Goal: Information Seeking & Learning: Learn about a topic

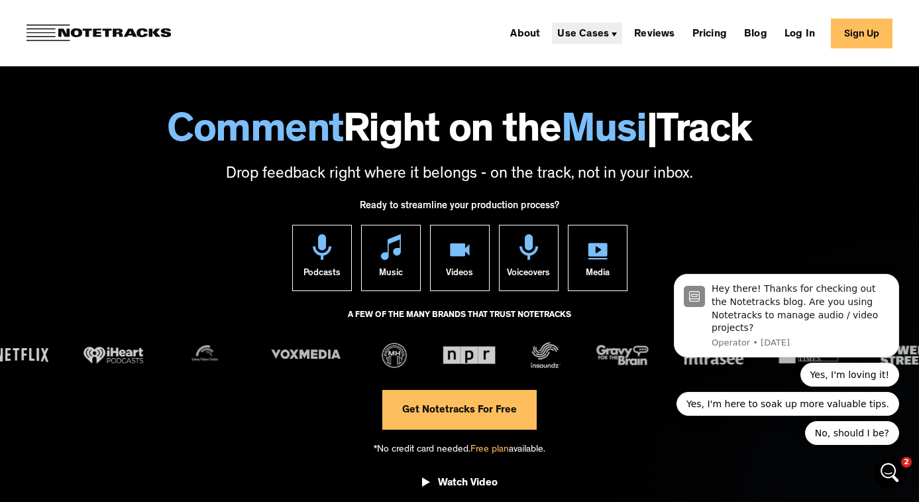
click at [593, 29] on div "Use Cases" at bounding box center [583, 34] width 52 height 11
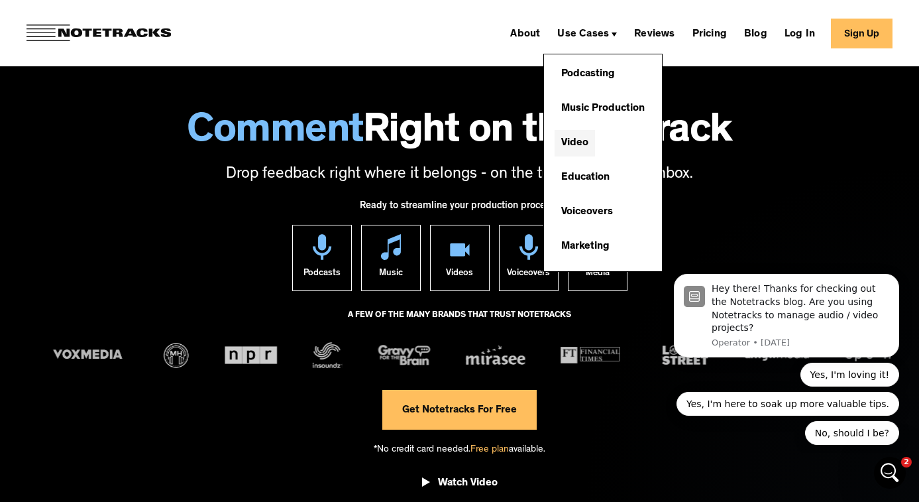
click at [588, 137] on link "Video" at bounding box center [575, 143] width 40 height 27
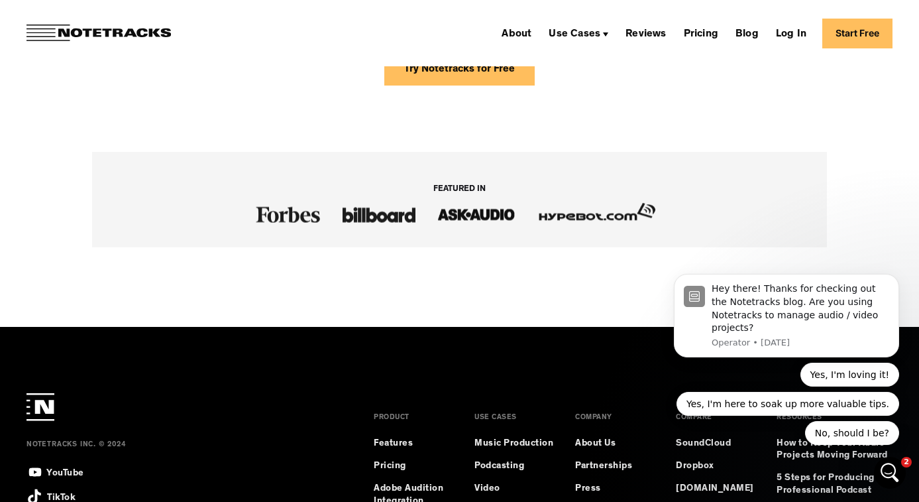
scroll to position [2210, 0]
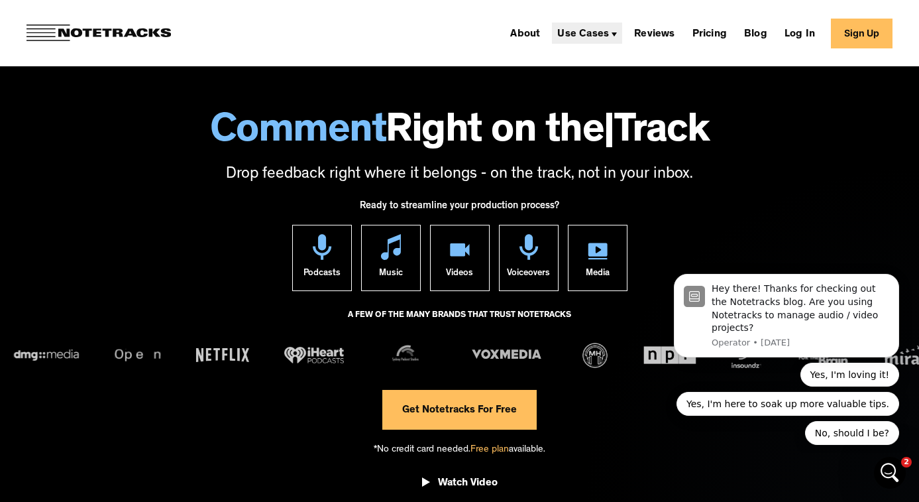
click at [598, 30] on div "Use Cases" at bounding box center [583, 34] width 52 height 11
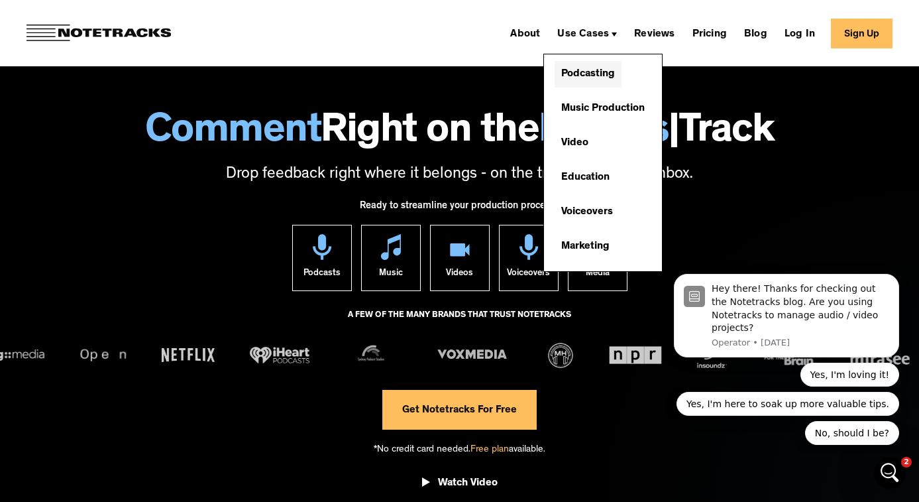
click at [621, 73] on link "Podcasting" at bounding box center [588, 74] width 67 height 27
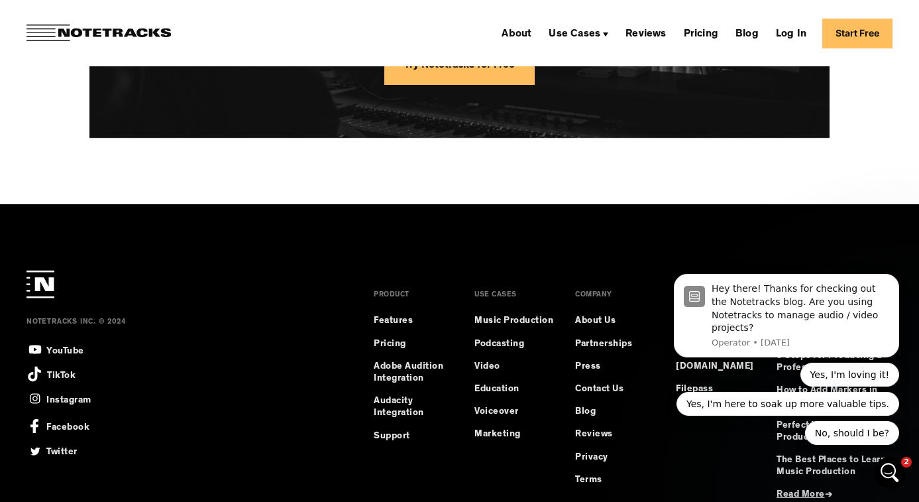
scroll to position [3532, 0]
